Goal: Complete application form

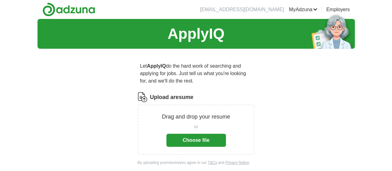
click at [203, 134] on button "Choose file" at bounding box center [197, 140] width 60 height 13
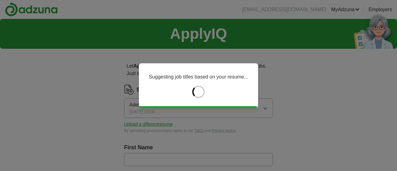
type input "****"
type input "******"
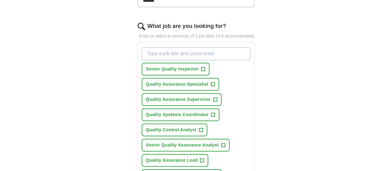
scroll to position [155, 0]
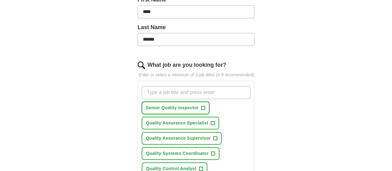
click at [201, 105] on span "+" at bounding box center [203, 107] width 4 height 5
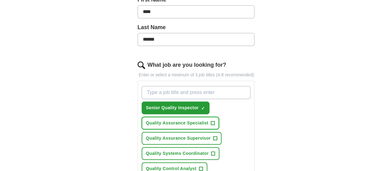
click at [211, 121] on span "+" at bounding box center [213, 123] width 4 height 5
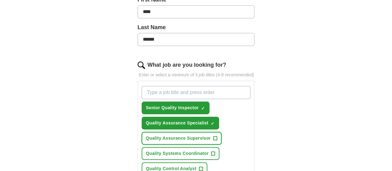
click at [213, 136] on span "+" at bounding box center [215, 138] width 4 height 4
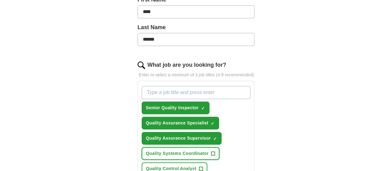
click at [200, 147] on button "Quality Systems Coordinator +" at bounding box center [181, 153] width 78 height 13
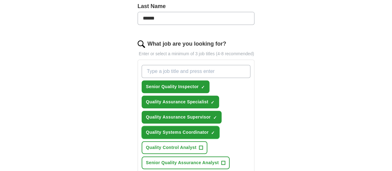
scroll to position [186, 0]
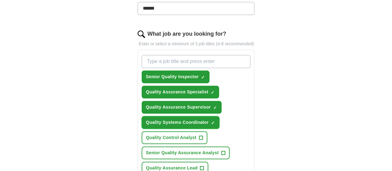
click at [0, 0] on span "×" at bounding box center [0, 0] width 0 height 0
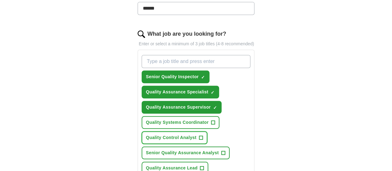
click at [199, 135] on span "+" at bounding box center [201, 137] width 4 height 5
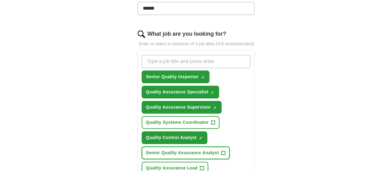
drag, startPoint x: 209, startPoint y: 146, endPoint x: 211, endPoint y: 141, distance: 5.5
click at [221, 150] on span "+" at bounding box center [223, 152] width 4 height 5
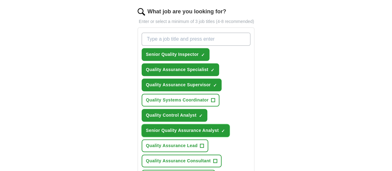
scroll to position [217, 0]
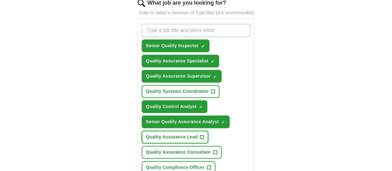
click at [190, 132] on button "Quality Assurance Lead +" at bounding box center [175, 137] width 67 height 13
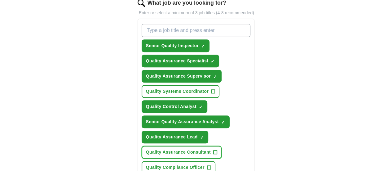
click at [213, 150] on span "+" at bounding box center [215, 152] width 4 height 5
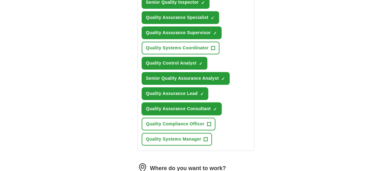
scroll to position [279, 0]
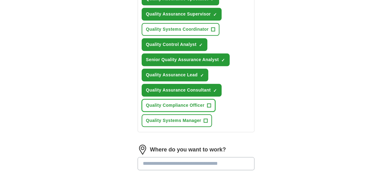
click at [207, 103] on span "+" at bounding box center [209, 105] width 4 height 5
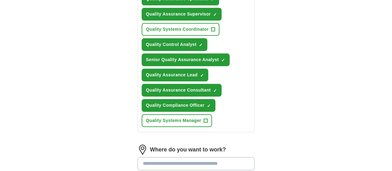
click at [187, 119] on div "Senior Quality Inspector ✓ × Quality Assurance Specialist ✓ × Quality Assurance…" at bounding box center [197, 44] width 112 height 170
click at [191, 116] on button "Quality Systems Manager +" at bounding box center [177, 120] width 70 height 13
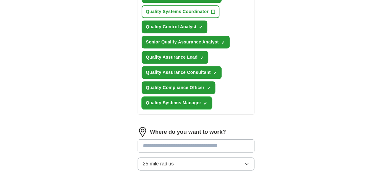
scroll to position [341, 0]
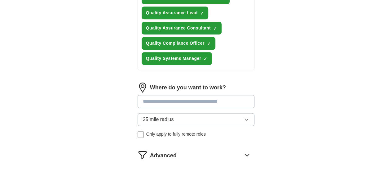
click at [248, 113] on button "25 mile radius" at bounding box center [196, 119] width 117 height 13
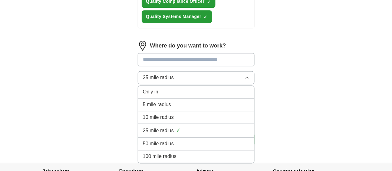
scroll to position [366, 0]
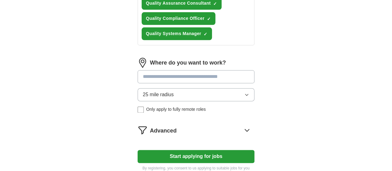
click at [163, 106] on span "Only apply to fully remote roles" at bounding box center [176, 109] width 60 height 7
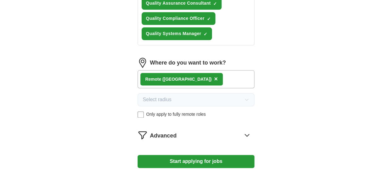
click at [241, 155] on button "Start applying for jobs" at bounding box center [196, 161] width 117 height 13
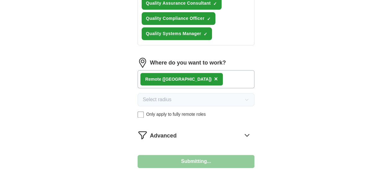
select select "**"
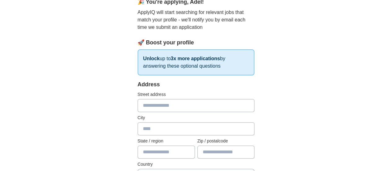
scroll to position [93, 0]
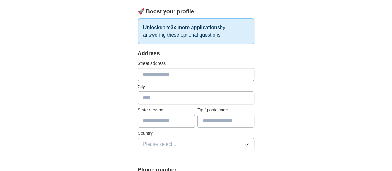
click at [198, 74] on input "text" at bounding box center [196, 74] width 117 height 13
type input "**********"
click at [170, 95] on input "text" at bounding box center [196, 97] width 117 height 13
type input "*"
type input "******"
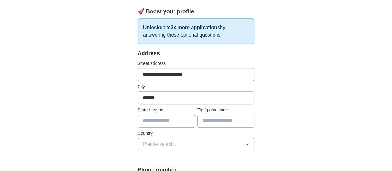
click at [160, 126] on input "text" at bounding box center [166, 120] width 57 height 13
type input "**"
click at [224, 124] on input "text" at bounding box center [226, 120] width 57 height 13
type input "*****"
click at [145, 145] on span "Please select..." at bounding box center [160, 144] width 34 height 7
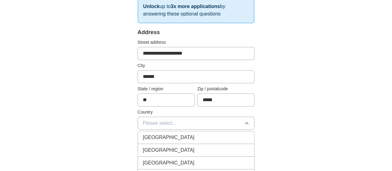
scroll to position [124, 0]
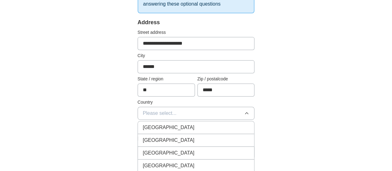
click at [165, 144] on li "[GEOGRAPHIC_DATA]" at bounding box center [196, 140] width 117 height 13
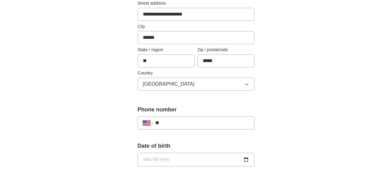
scroll to position [186, 0]
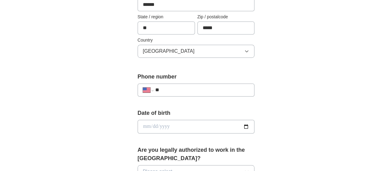
click at [215, 87] on input "**" at bounding box center [202, 89] width 94 height 7
click at [189, 124] on input "date" at bounding box center [196, 127] width 117 height 14
click at [203, 92] on input "**" at bounding box center [202, 89] width 94 height 7
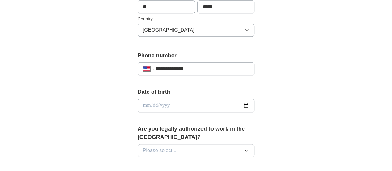
scroll to position [217, 0]
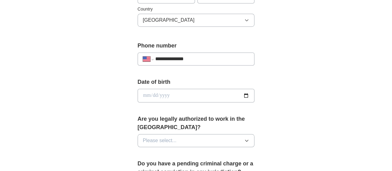
type input "**********"
click at [255, 95] on input "date" at bounding box center [196, 96] width 117 height 14
type input "**********"
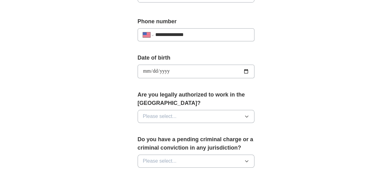
scroll to position [279, 0]
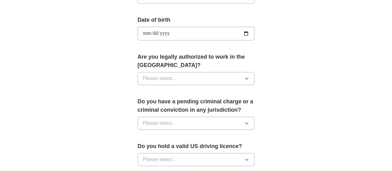
click at [244, 77] on div "Are you legally authorized to work in the [GEOGRAPHIC_DATA]? Please select..." at bounding box center [196, 71] width 117 height 37
click at [246, 74] on button "Please select..." at bounding box center [196, 78] width 117 height 13
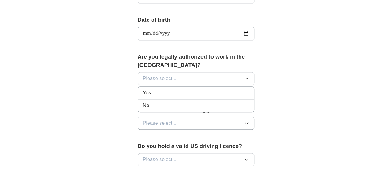
click at [143, 89] on div "Yes" at bounding box center [196, 92] width 107 height 7
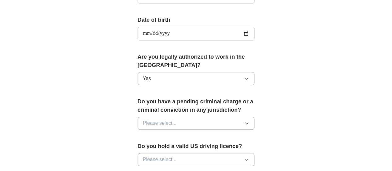
click at [169, 117] on button "Please select..." at bounding box center [196, 123] width 117 height 13
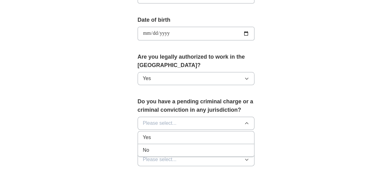
click at [145, 146] on div "No" at bounding box center [196, 149] width 107 height 7
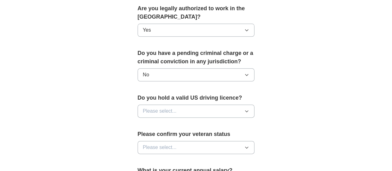
scroll to position [341, 0]
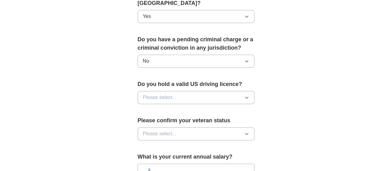
click at [255, 91] on button "Please select..." at bounding box center [196, 97] width 117 height 13
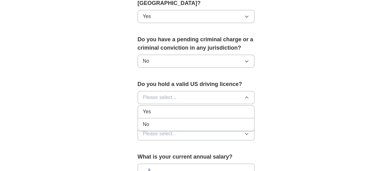
click at [162, 108] on div "Yes" at bounding box center [196, 111] width 107 height 7
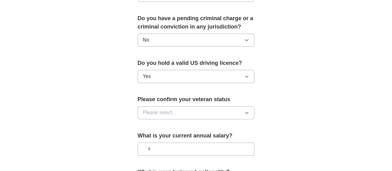
scroll to position [372, 0]
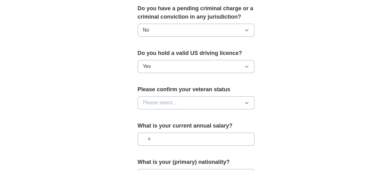
drag, startPoint x: 259, startPoint y: 93, endPoint x: 247, endPoint y: 93, distance: 12.4
click at [249, 100] on icon "button" at bounding box center [246, 102] width 5 height 5
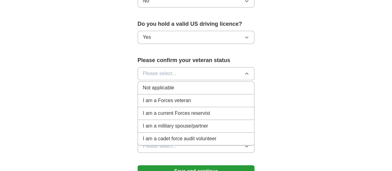
scroll to position [434, 0]
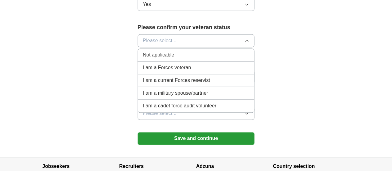
click at [198, 51] on div "Not applicable" at bounding box center [196, 54] width 107 height 7
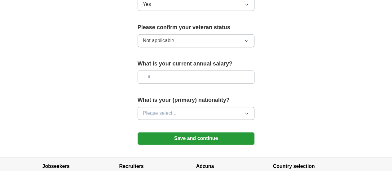
click at [226, 70] on input "text" at bounding box center [196, 76] width 117 height 13
type input "********"
click at [238, 107] on button "Please select..." at bounding box center [196, 113] width 117 height 13
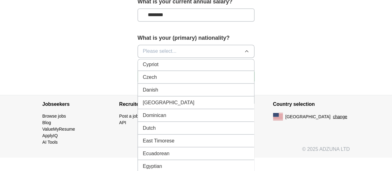
scroll to position [620, 0]
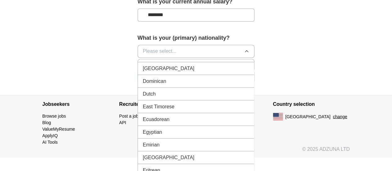
click at [172, 126] on li "Egyptian" at bounding box center [196, 132] width 117 height 13
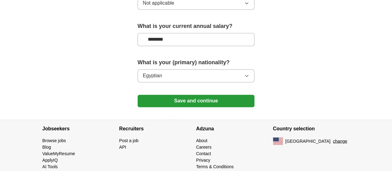
click at [219, 95] on button "Save and continue" at bounding box center [196, 101] width 117 height 12
